Goal: Transaction & Acquisition: Purchase product/service

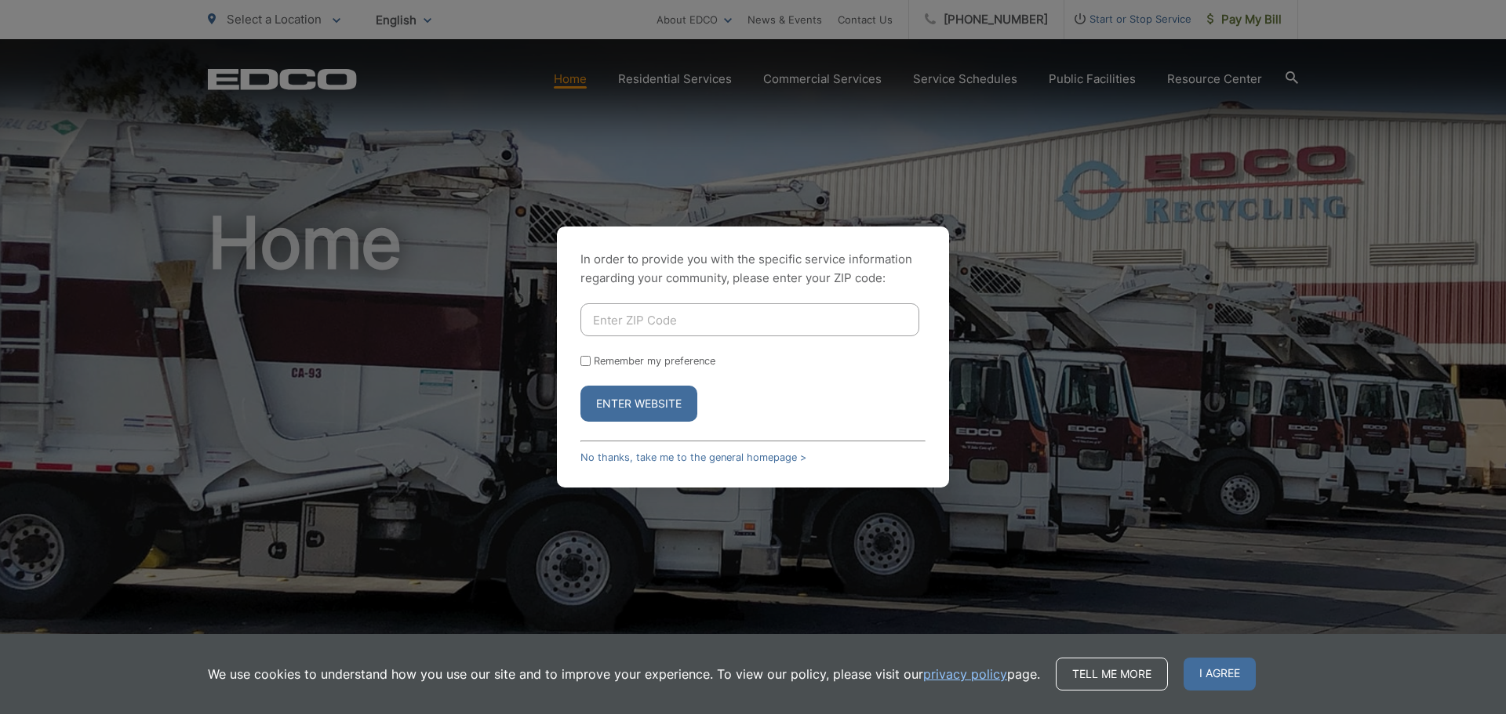
click at [701, 320] on input "Enter ZIP Code" at bounding box center [749, 319] width 339 height 33
type input "92007"
click at [587, 362] on input "Remember my preference" at bounding box center [585, 361] width 10 height 10
checkbox input "true"
click at [668, 415] on button "Enter Website" at bounding box center [638, 404] width 117 height 36
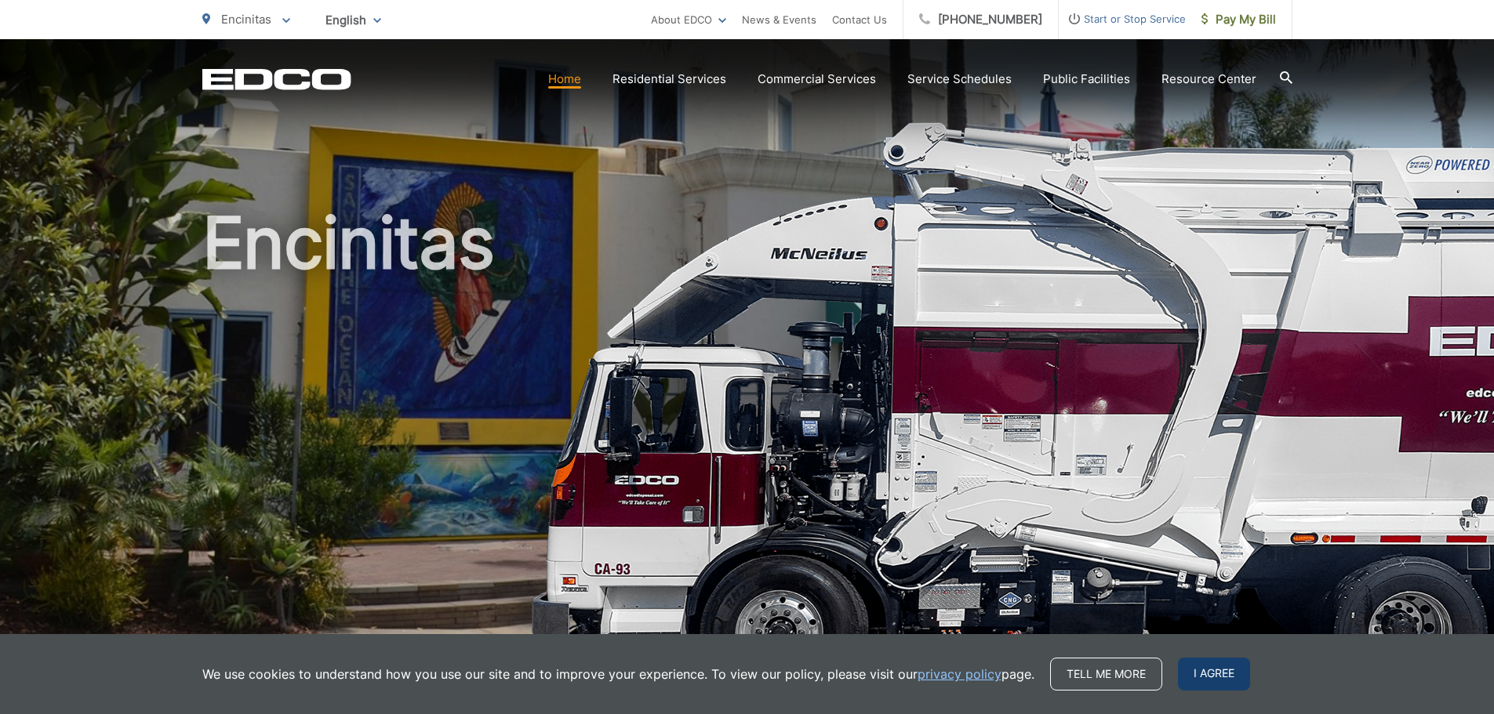
click at [1216, 670] on span "I agree" at bounding box center [1214, 674] width 72 height 33
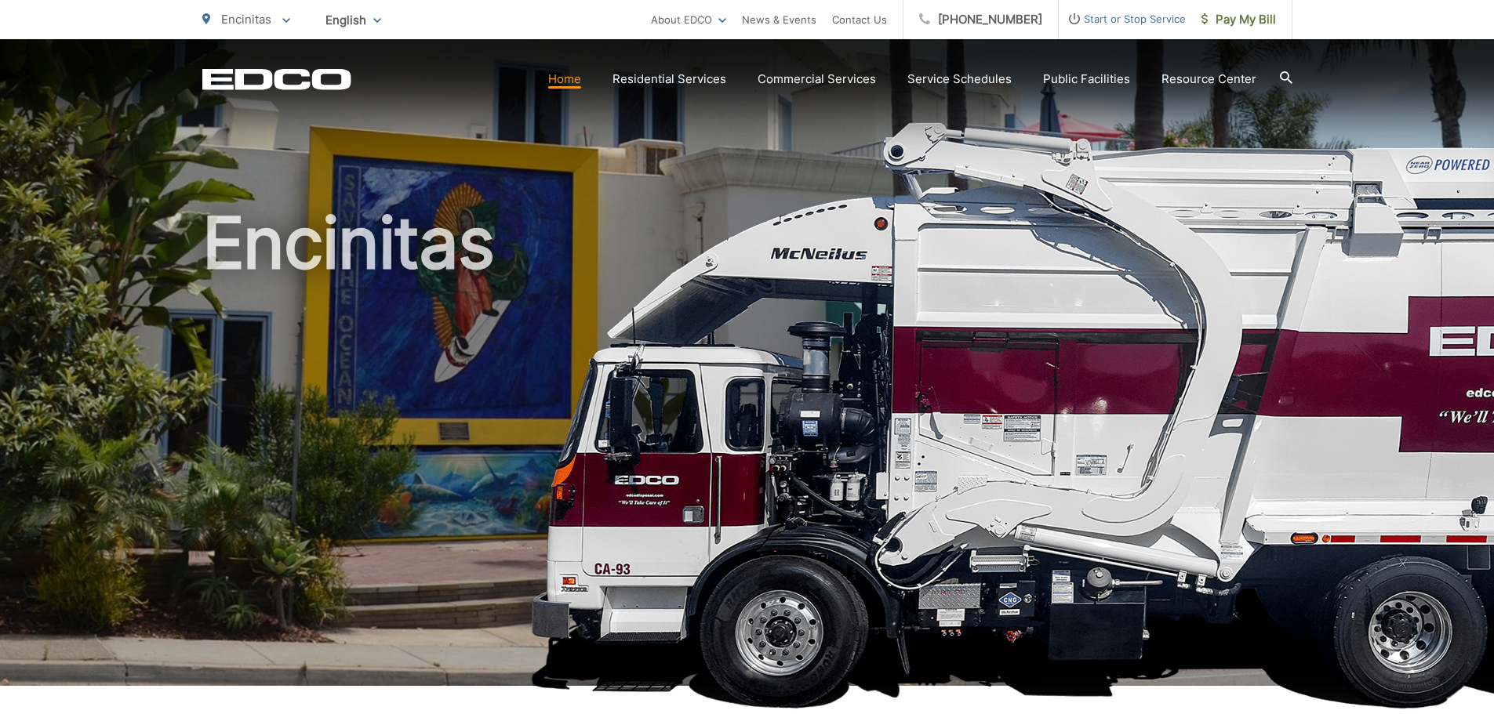
click at [279, 16] on p "Encinitas" at bounding box center [246, 19] width 88 height 19
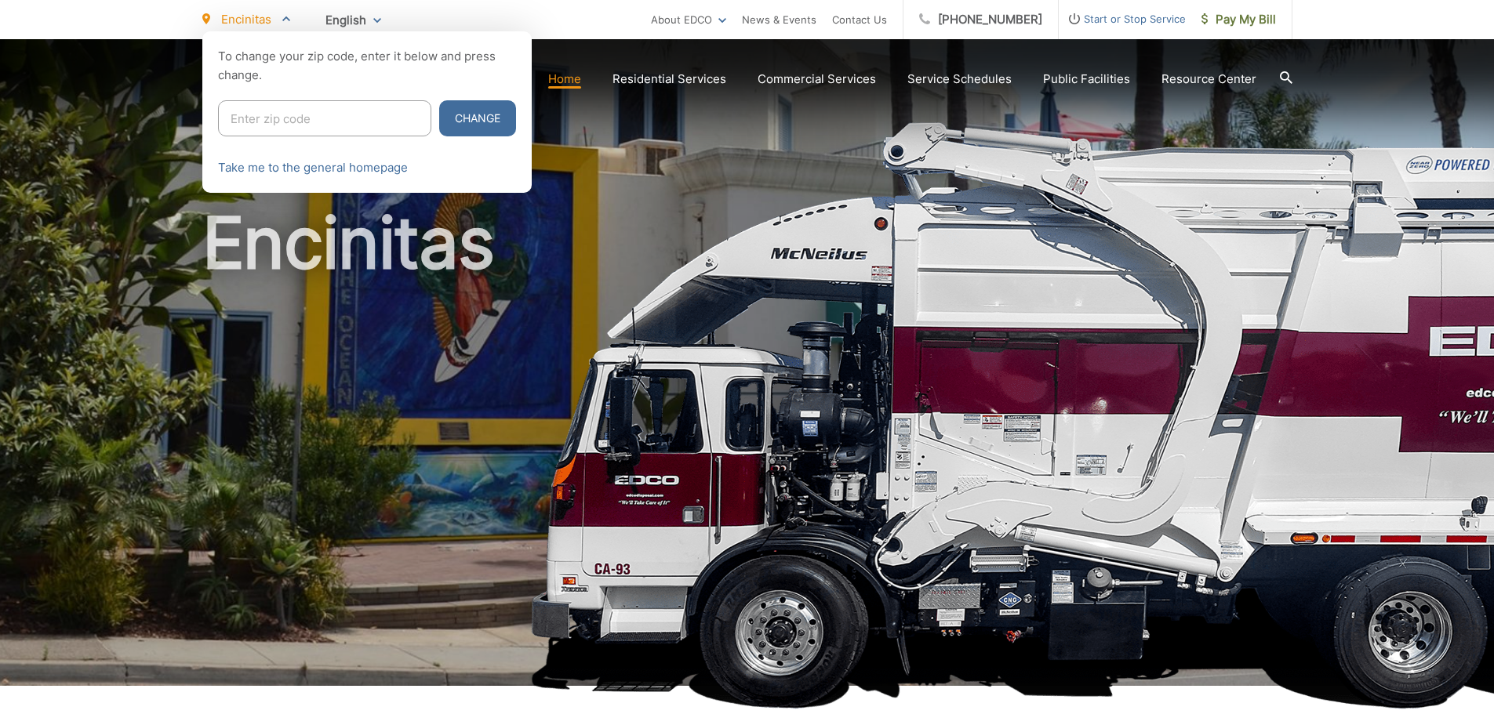
click at [599, 149] on div at bounding box center [747, 388] width 1494 height 714
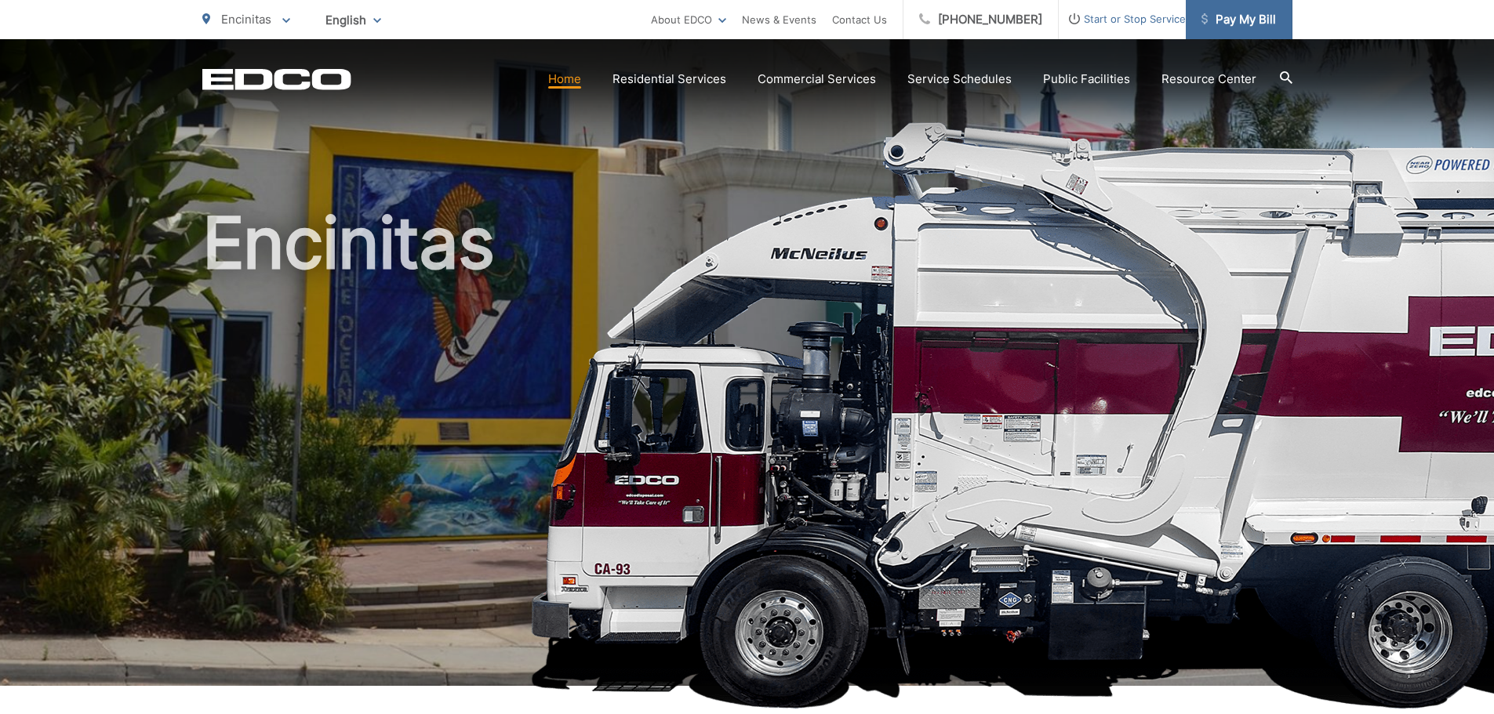
click at [1277, 2] on link "Pay My Bill" at bounding box center [1239, 19] width 107 height 39
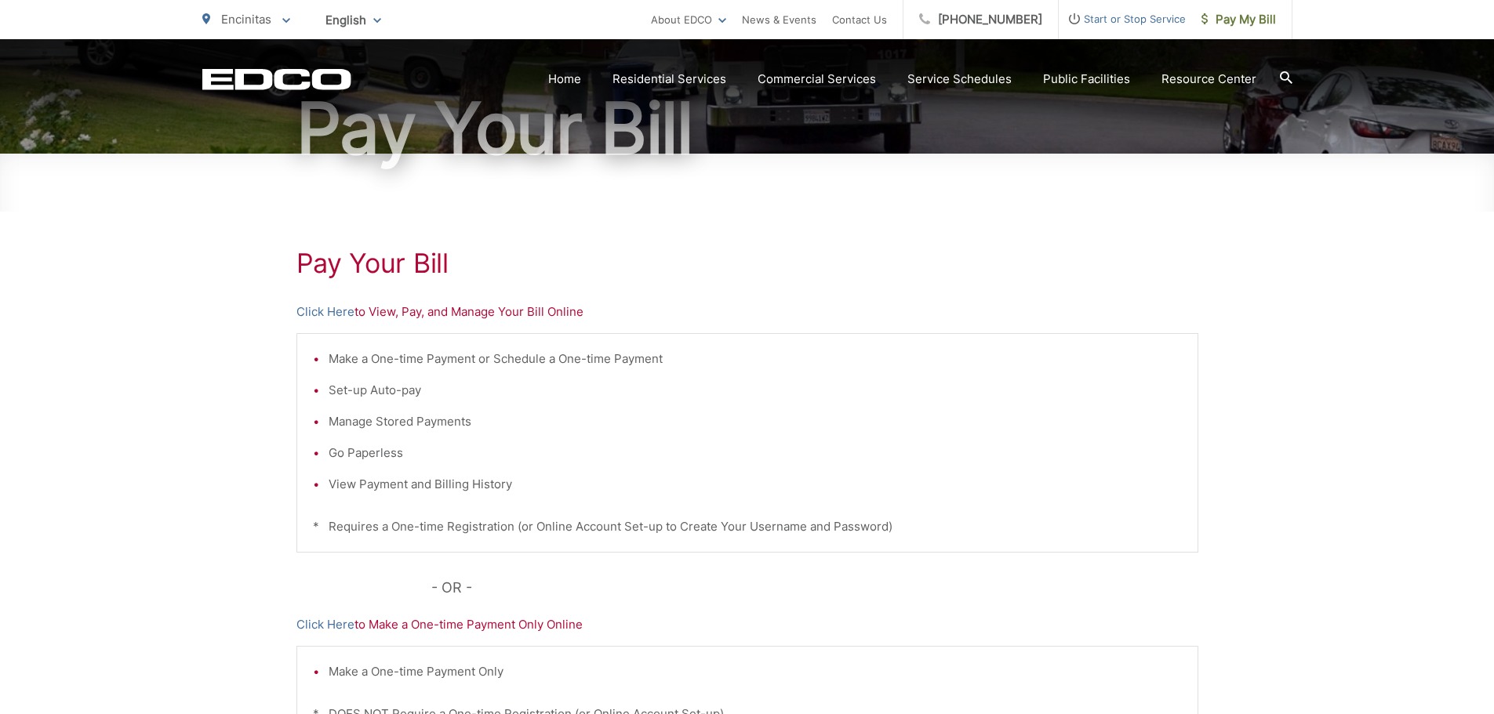
scroll to position [261, 0]
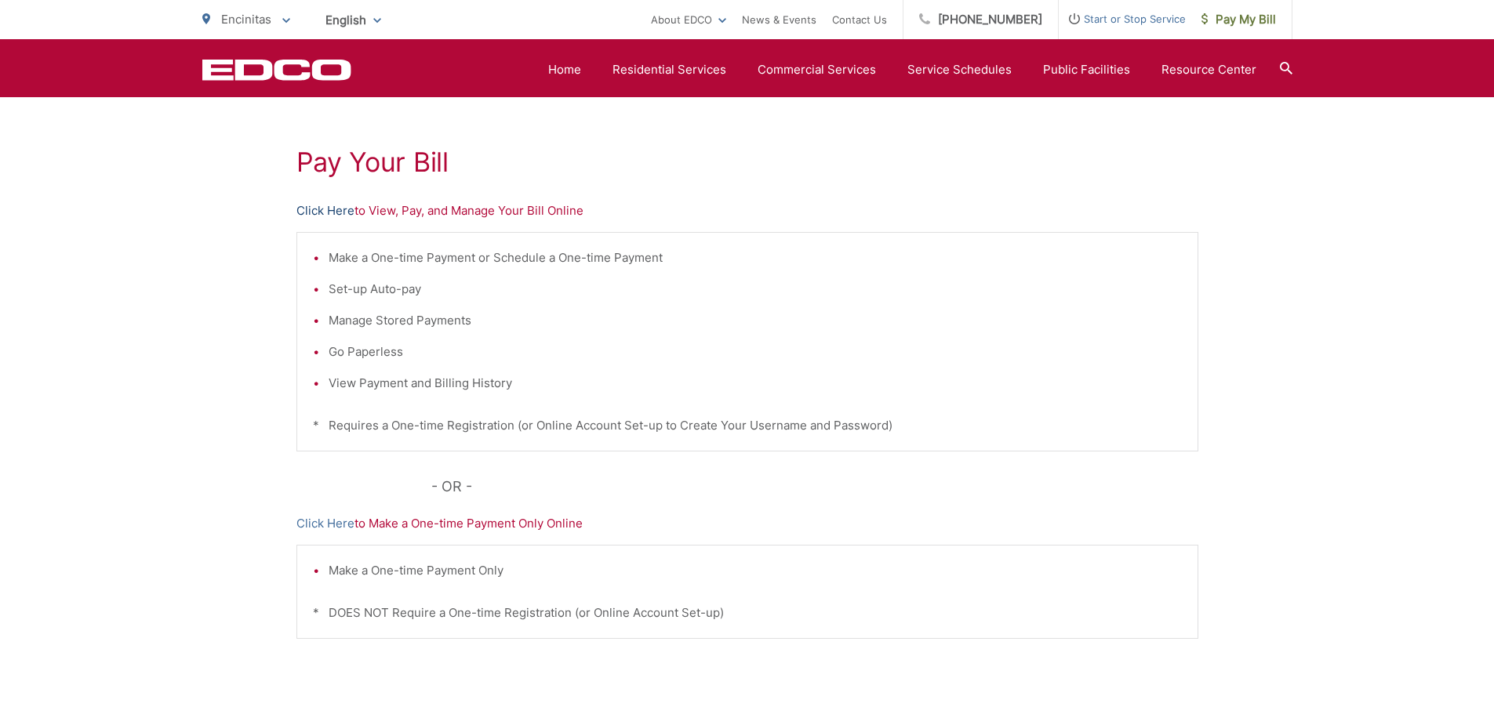
click at [337, 205] on link "Click Here" at bounding box center [325, 211] width 58 height 19
